Goal: Information Seeking & Learning: Learn about a topic

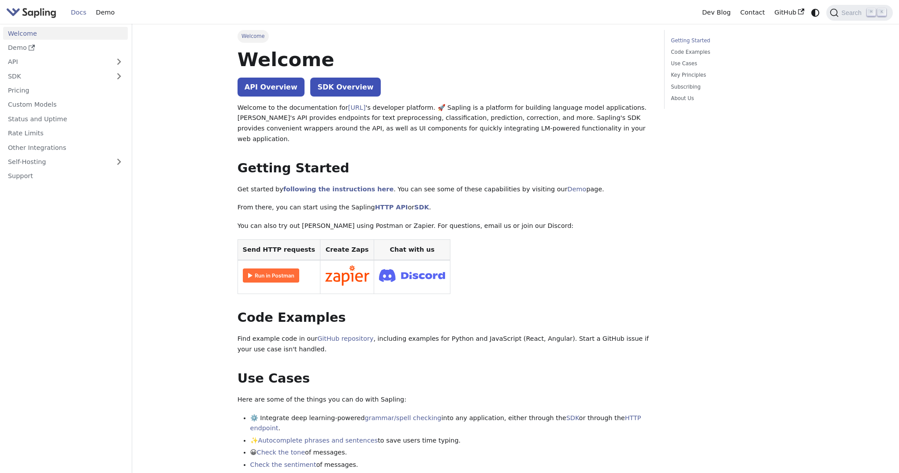
scroll to position [555, 0]
